Goal: Check status: Check status

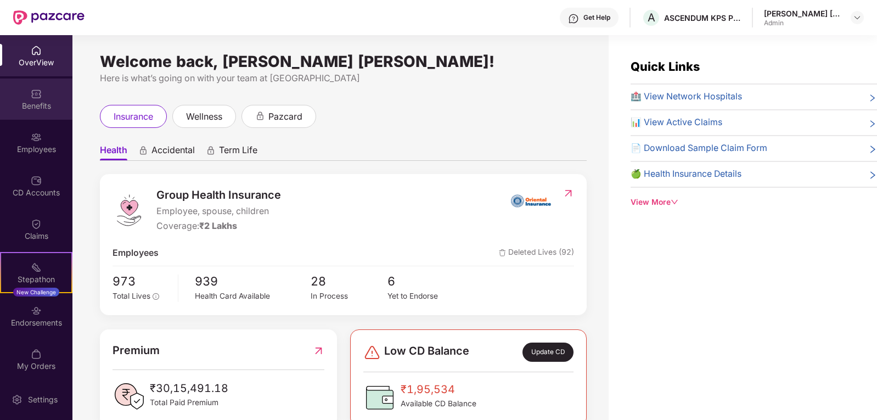
click at [38, 100] on div "Benefits" at bounding box center [36, 105] width 72 height 11
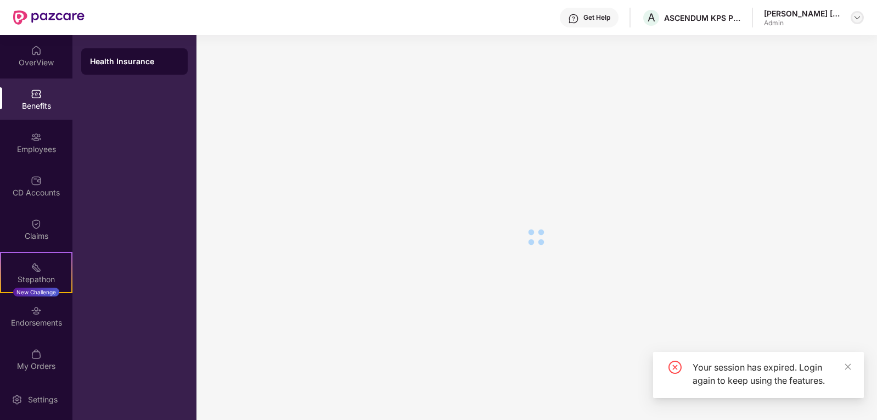
click at [859, 17] on img at bounding box center [857, 17] width 9 height 9
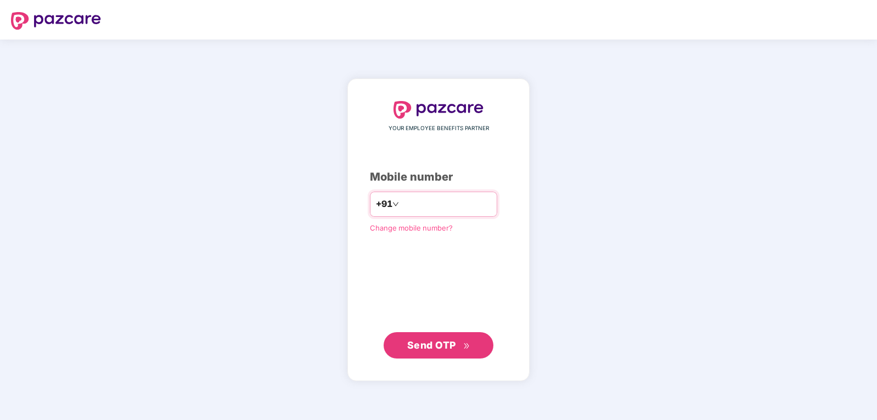
type input "**********"
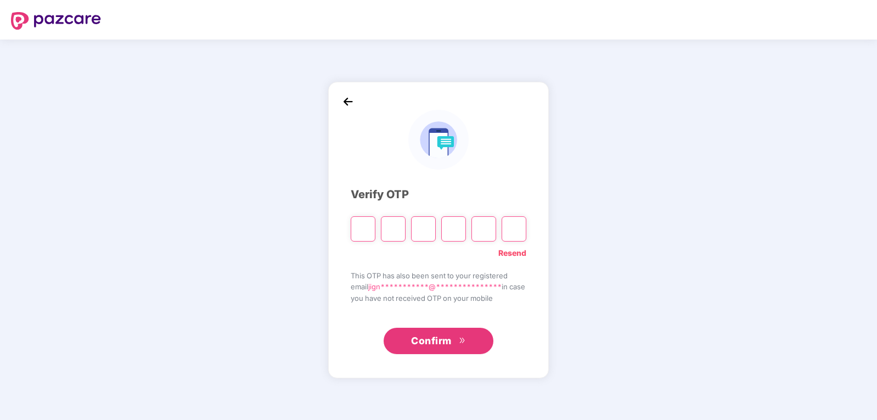
click at [367, 232] on input "Please enter verification code. Digit 1" at bounding box center [363, 228] width 25 height 25
type input "*"
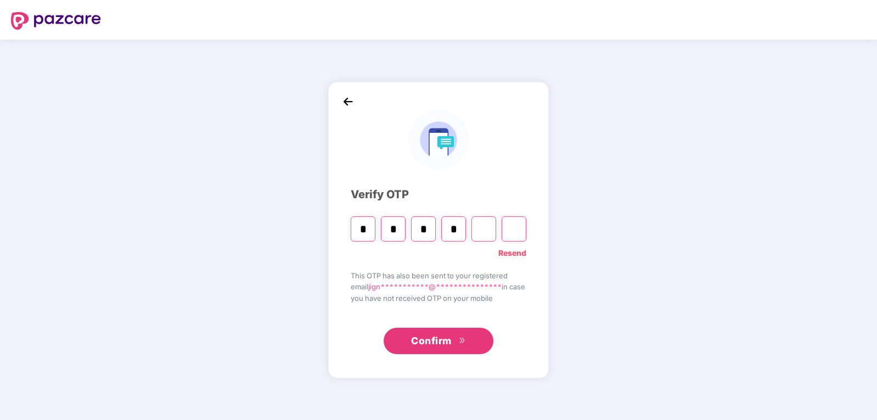
type input "*"
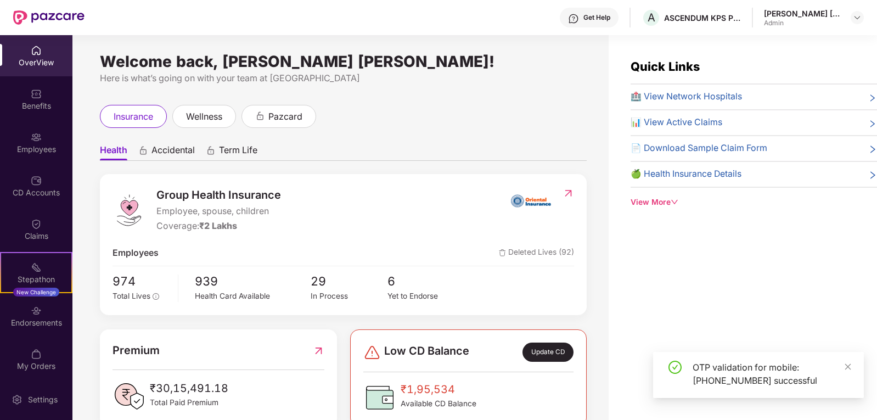
click at [821, 15] on div "[PERSON_NAME] [PERSON_NAME]" at bounding box center [802, 13] width 77 height 10
click at [856, 19] on img at bounding box center [857, 17] width 9 height 9
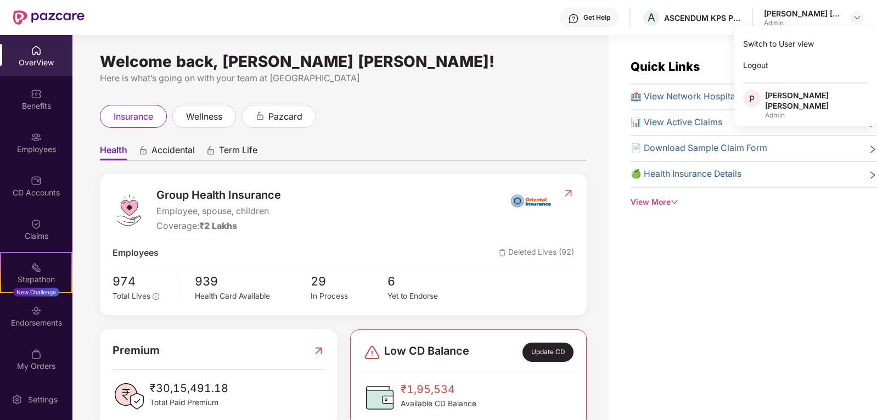
click at [364, 127] on div "insurance wellness pazcard" at bounding box center [343, 116] width 487 height 23
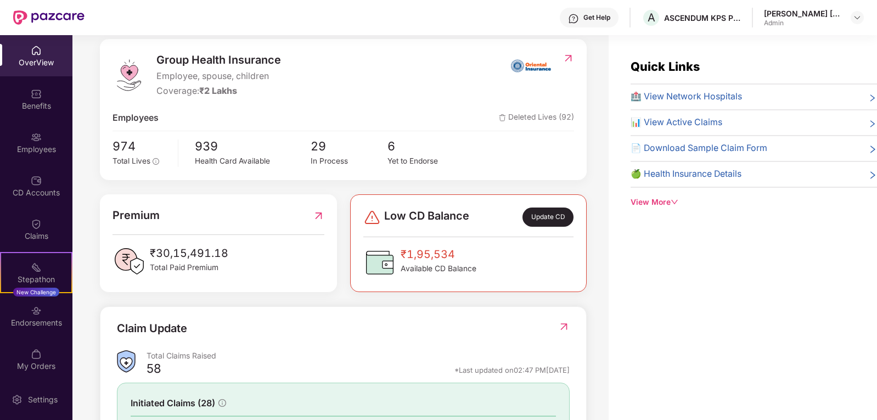
scroll to position [220, 0]
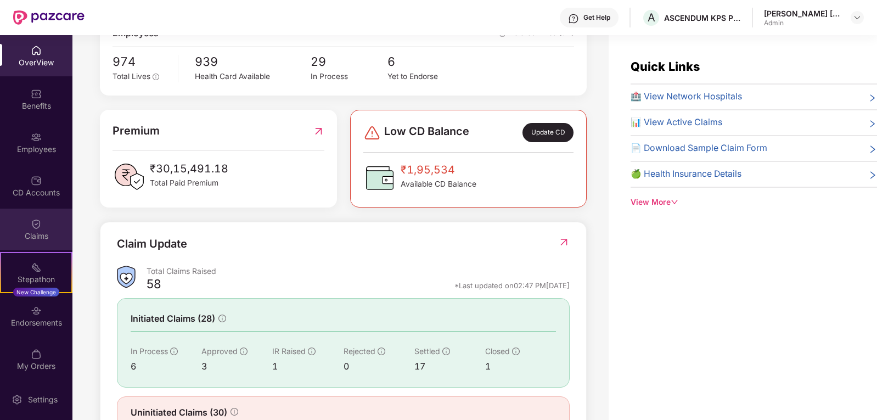
click at [34, 234] on div "Claims" at bounding box center [36, 236] width 72 height 11
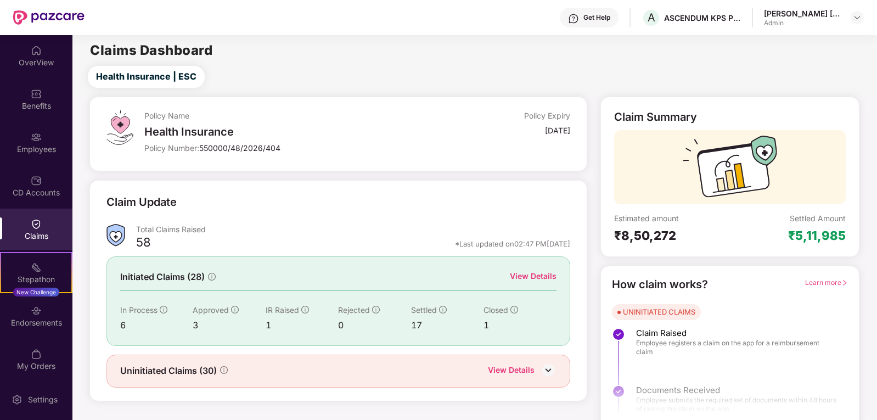
click at [159, 314] on div "In Process" at bounding box center [156, 310] width 72 height 12
click at [153, 311] on span "In Process" at bounding box center [138, 309] width 37 height 9
click at [125, 325] on div "6" at bounding box center [156, 325] width 72 height 14
click at [215, 334] on div "Initiated Claims (28) View Details In Process 6 Approved 3 IR Raised 1 Rejected…" at bounding box center [339, 300] width 464 height 89
click at [521, 274] on div "View Details" at bounding box center [533, 276] width 47 height 12
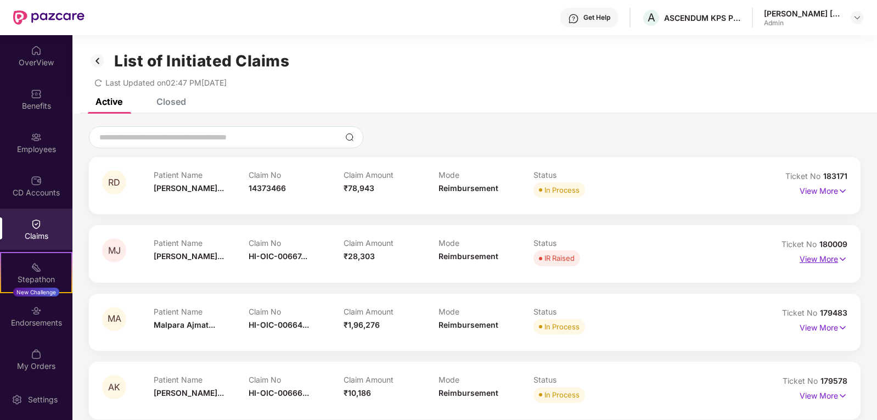
click at [809, 260] on p "View More" at bounding box center [824, 257] width 48 height 15
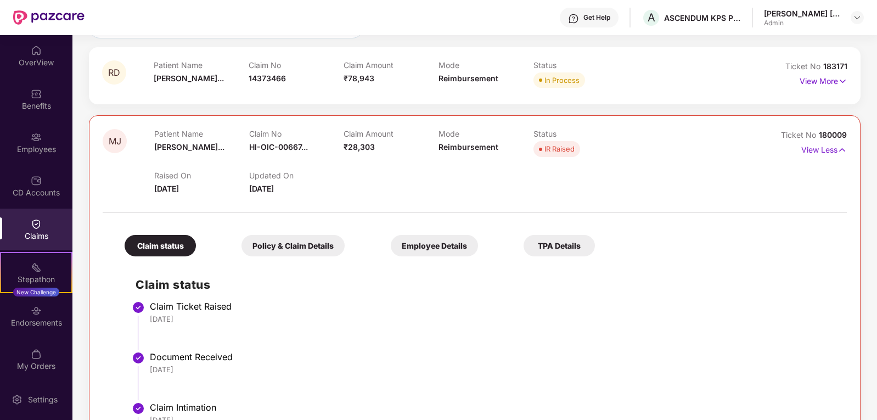
scroll to position [0, 0]
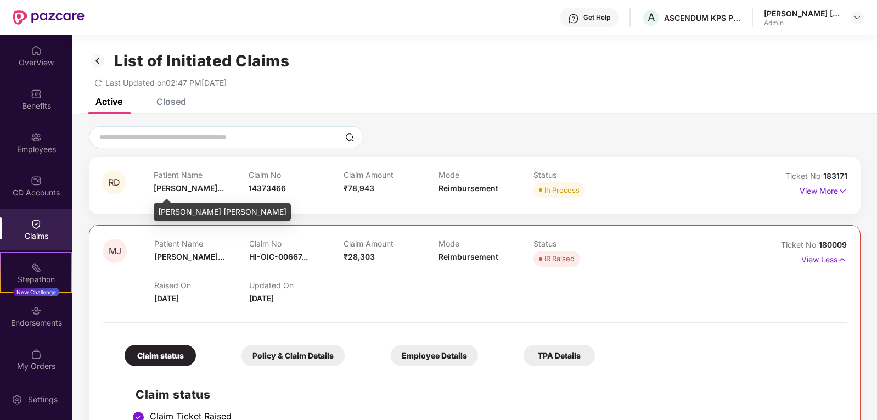
click at [200, 188] on span "Rudransh Dhar..." at bounding box center [189, 187] width 70 height 9
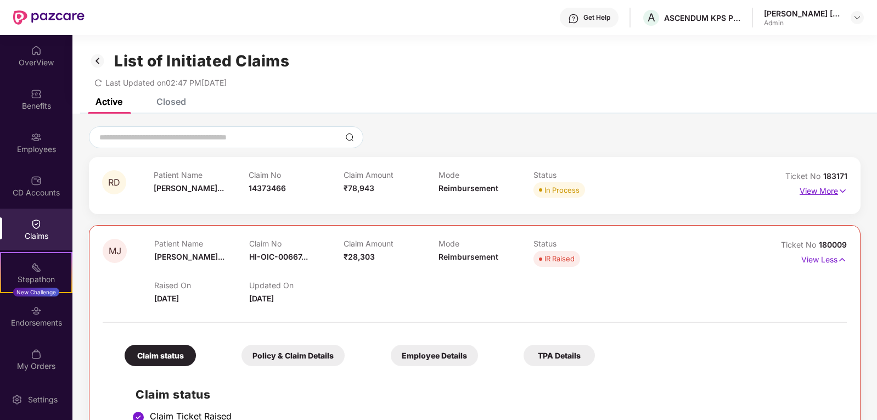
click at [823, 190] on p "View More" at bounding box center [824, 189] width 48 height 15
